Goal: Task Accomplishment & Management: Use online tool/utility

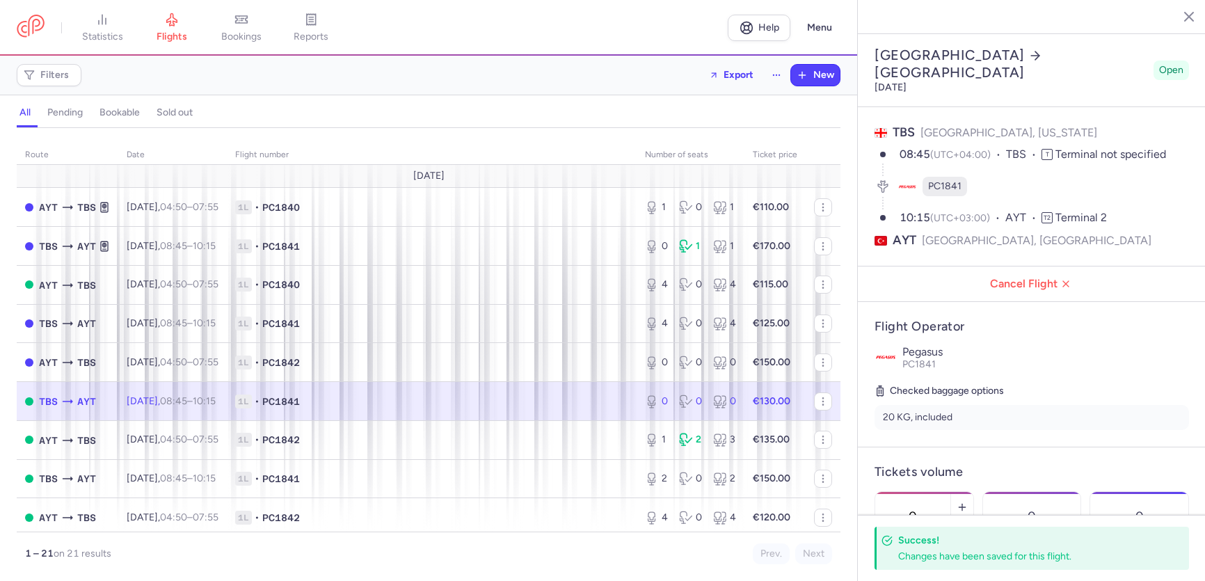
select select "hours"
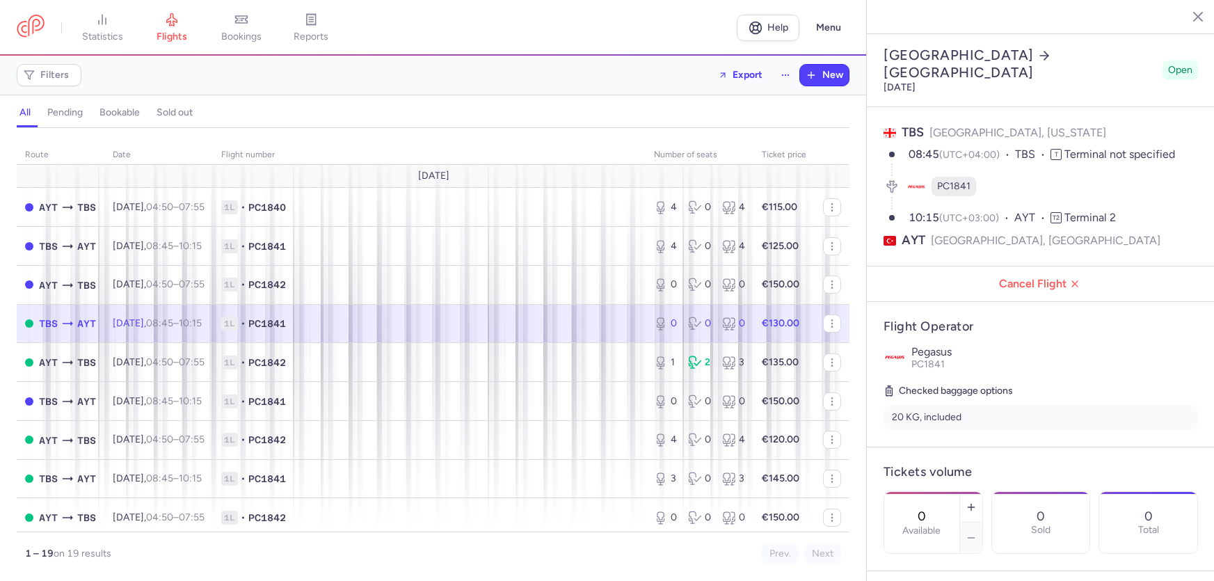
select select "hours"
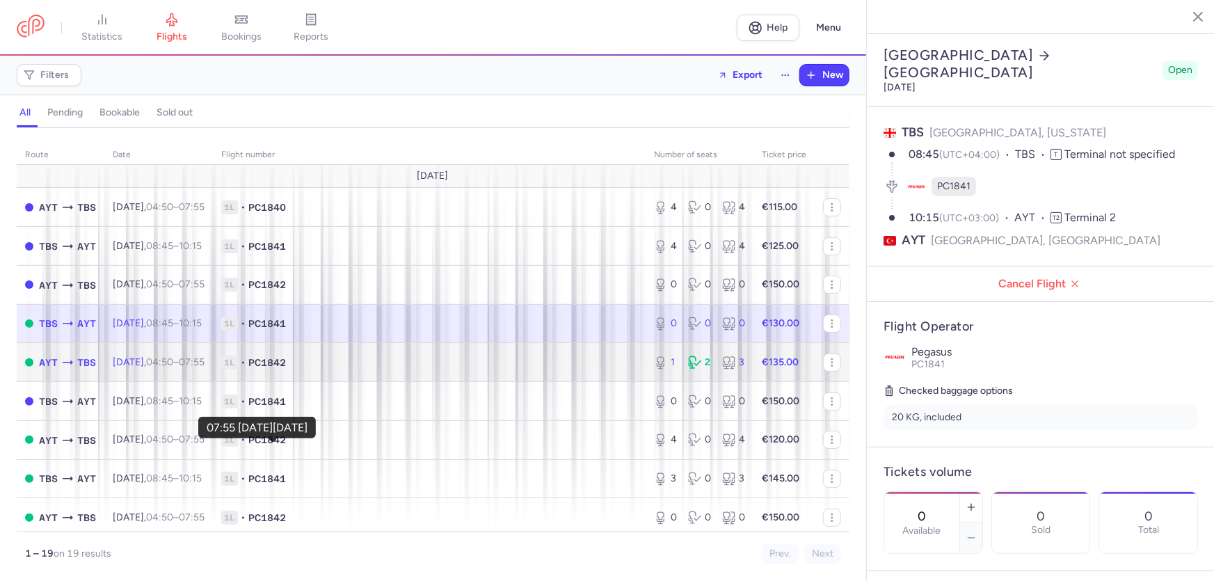
click at [205, 368] on time "07:55 +0" at bounding box center [192, 362] width 26 height 12
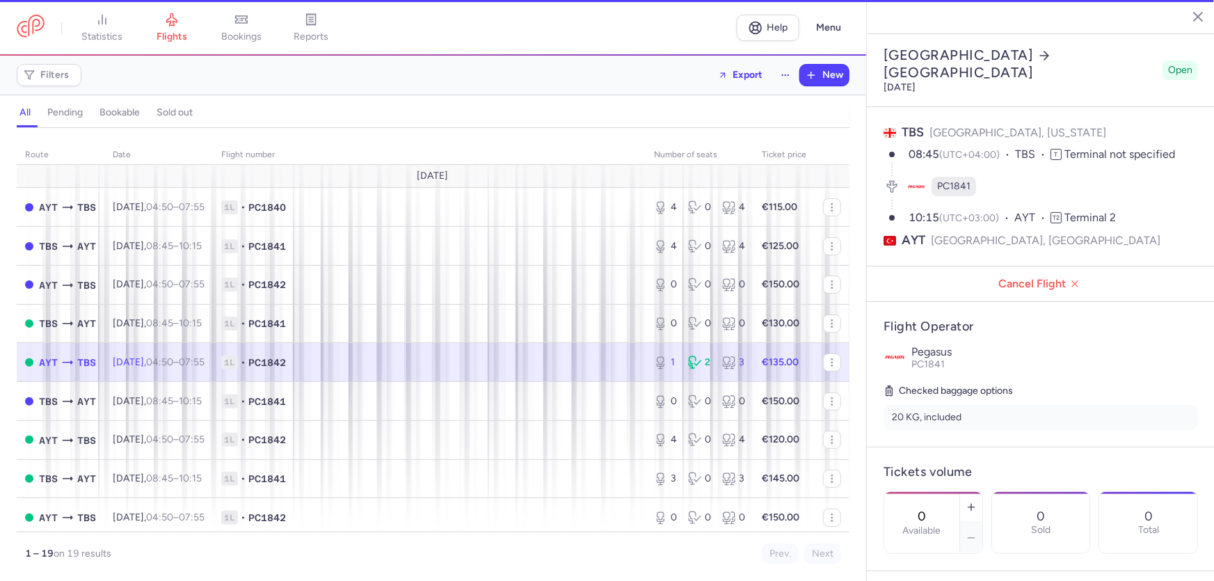
type input "1"
